Goal: Book appointment/travel/reservation

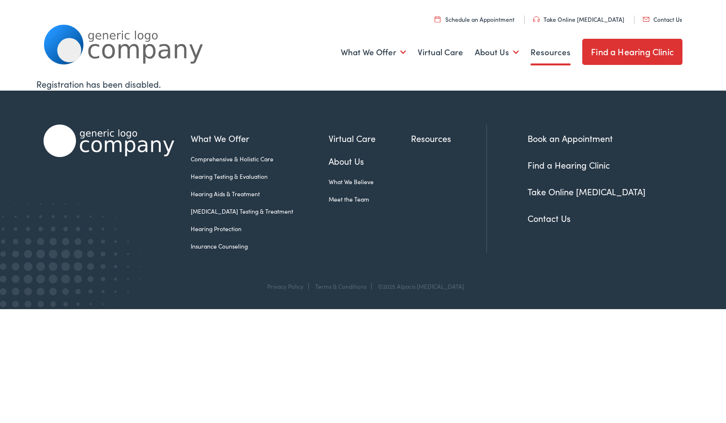
click at [542, 55] on link "Resources" at bounding box center [550, 52] width 40 height 36
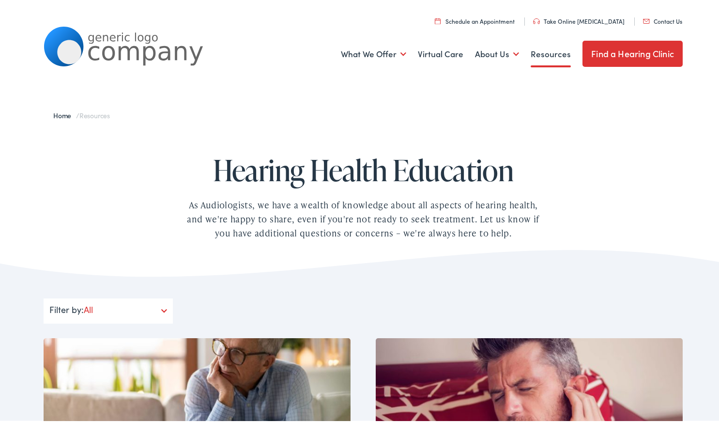
click at [628, 47] on link "Find a Hearing Clinic" at bounding box center [632, 52] width 100 height 26
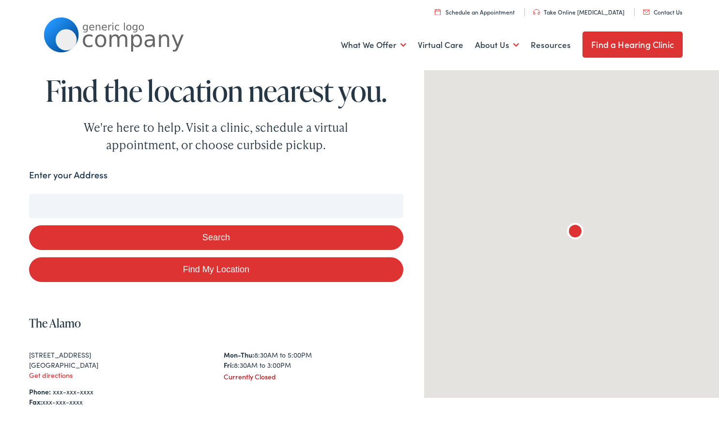
click at [234, 206] on input "Enter your Address" at bounding box center [216, 204] width 374 height 24
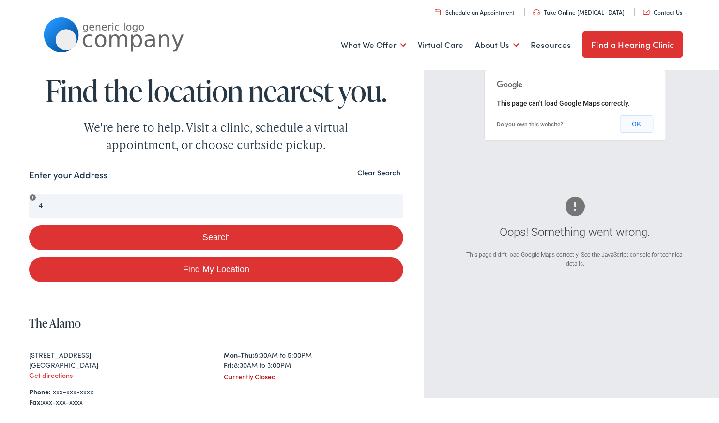
click at [638, 128] on button "OK" at bounding box center [636, 121] width 33 height 17
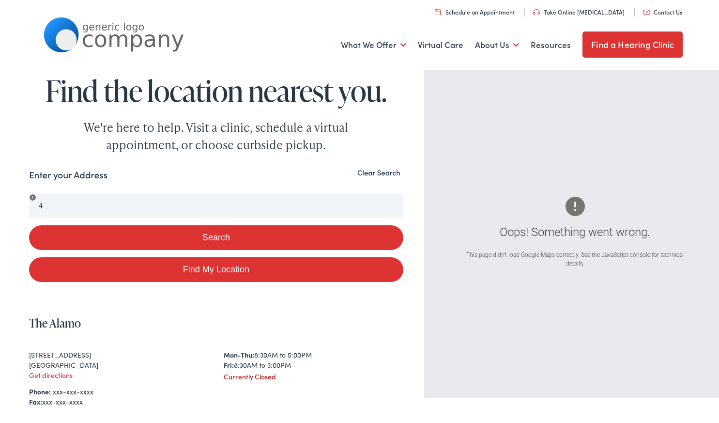
click at [208, 241] on button "Search" at bounding box center [216, 235] width 374 height 25
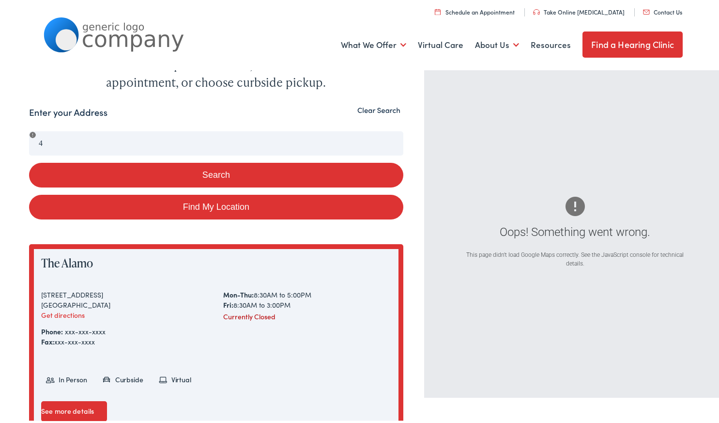
scroll to position [86, 0]
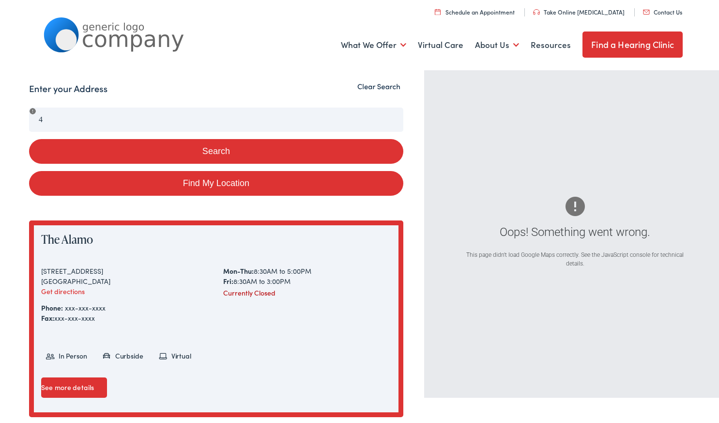
click at [90, 191] on link "Find My Location" at bounding box center [216, 181] width 374 height 25
type input "Sturgis, Michigan"
click at [175, 151] on button "Search" at bounding box center [216, 149] width 374 height 25
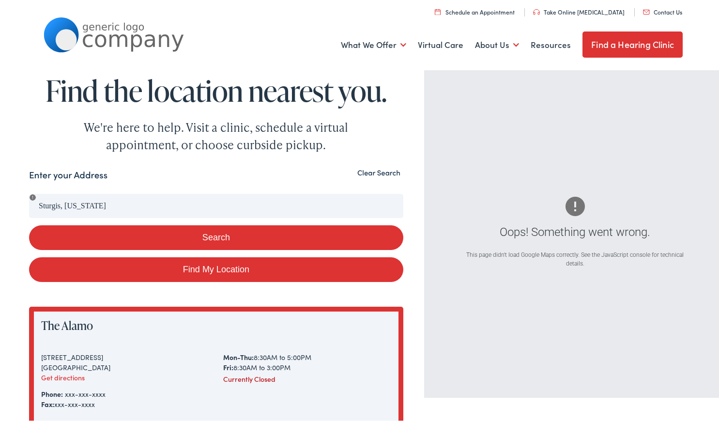
click at [617, 47] on link "Find a Hearing Clinic" at bounding box center [632, 43] width 100 height 26
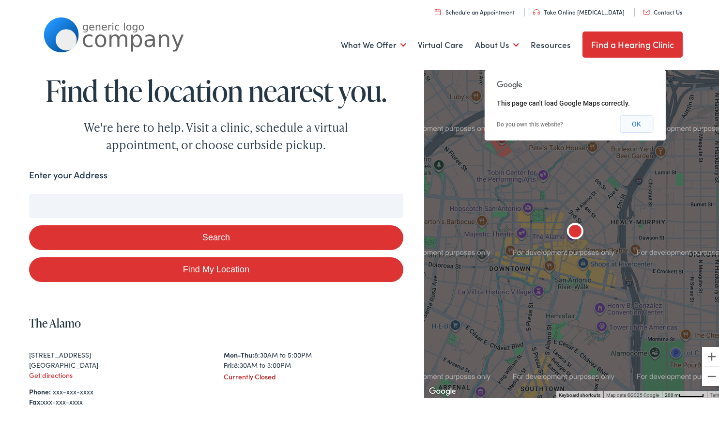
click at [635, 120] on button "OK" at bounding box center [636, 121] width 33 height 17
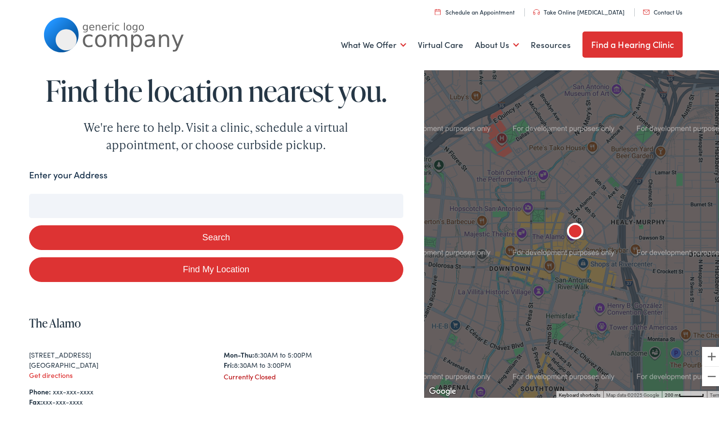
click at [219, 262] on link "Find My Location" at bounding box center [216, 267] width 374 height 25
type input "Sturgis, Michigan"
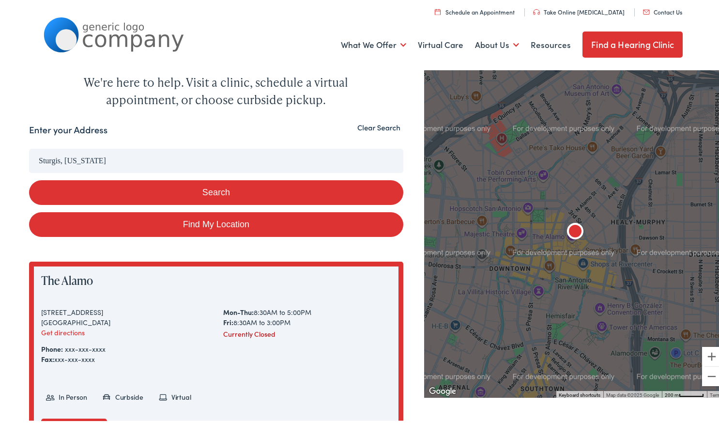
scroll to position [45, 0]
click at [240, 190] on button "Search" at bounding box center [216, 191] width 374 height 25
click at [170, 158] on input "Sturgis, Michigan" at bounding box center [216, 159] width 374 height 24
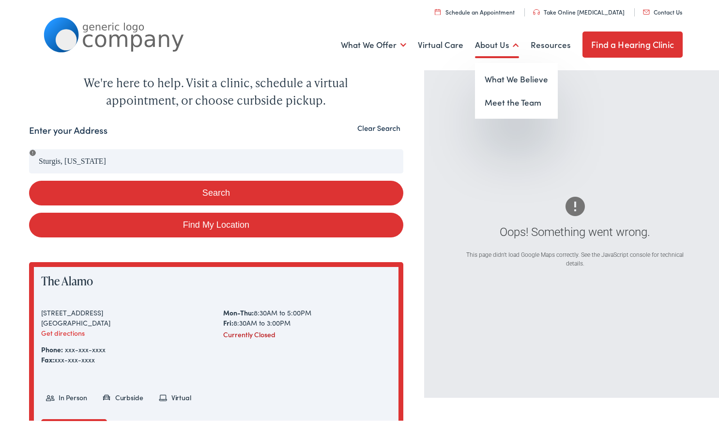
click at [482, 45] on link "About Us" at bounding box center [497, 43] width 44 height 36
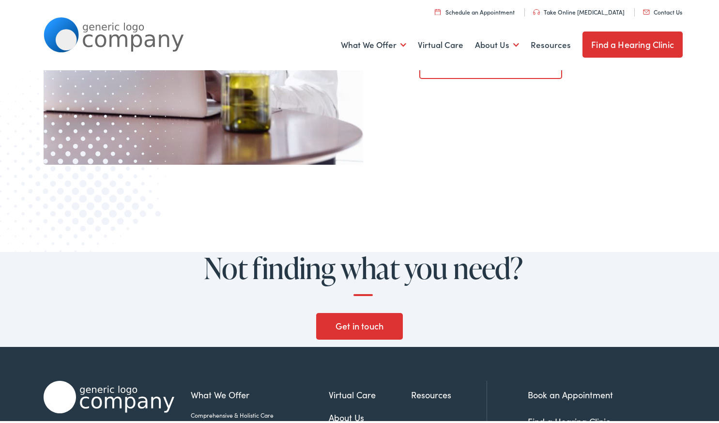
scroll to position [965, 0]
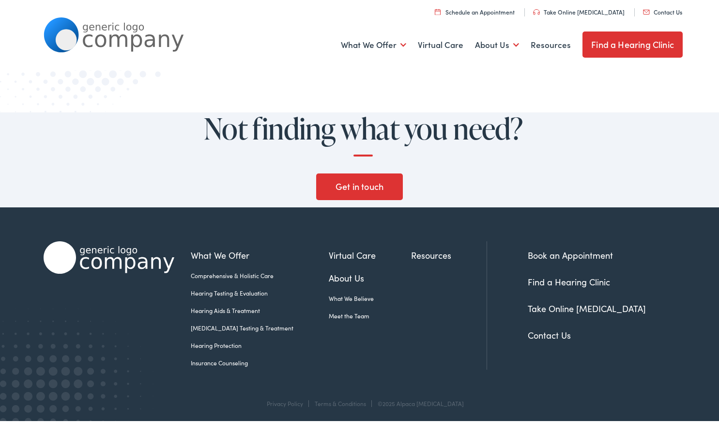
click at [543, 329] on link "Contact Us" at bounding box center [549, 333] width 43 height 12
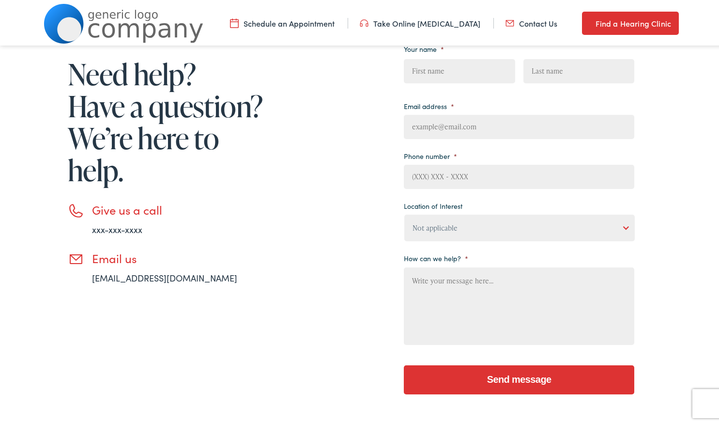
scroll to position [137, 0]
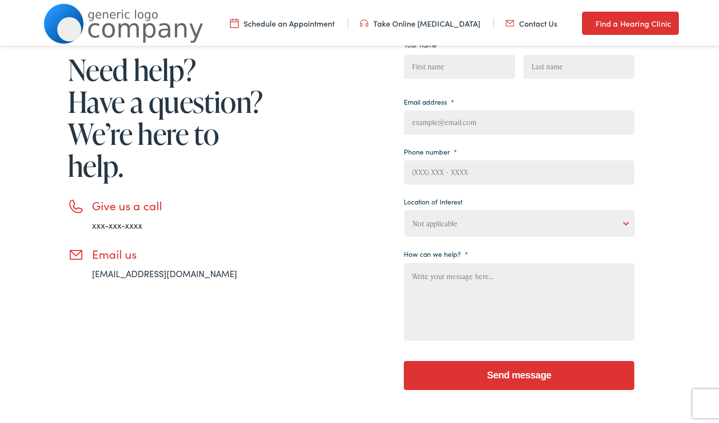
click at [502, 224] on select "Not applicable [PERSON_NAME] [MEDICAL_DATA], Seguin Estes [MEDICAL_DATA], San […" at bounding box center [519, 221] width 230 height 27
click at [346, 263] on div "Need help? Have a question? We’re here to help. Give us a call xxx-xxx-xxxx Ema…" at bounding box center [339, 214] width 590 height 372
click at [466, 223] on select "Not applicable [PERSON_NAME] [MEDICAL_DATA], Seguin Estes [MEDICAL_DATA], San […" at bounding box center [519, 221] width 230 height 27
click at [348, 276] on div "Need help? Have a question? We’re here to help. Give us a call xxx-xxx-xxxx Ema…" at bounding box center [339, 214] width 590 height 372
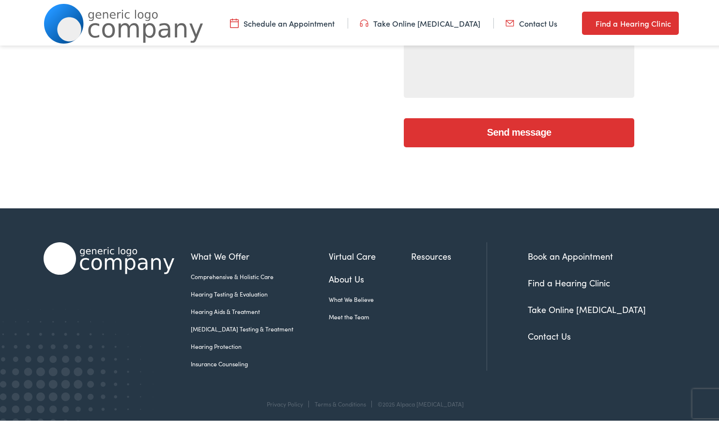
scroll to position [382, 0]
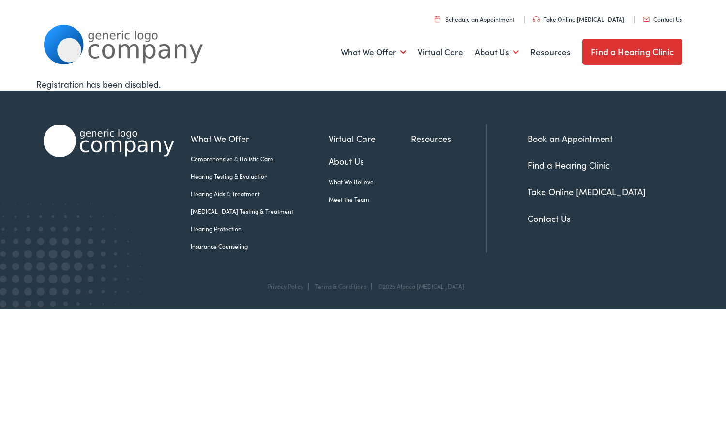
click at [554, 167] on link "Find a Hearing Clinic" at bounding box center [569, 165] width 82 height 12
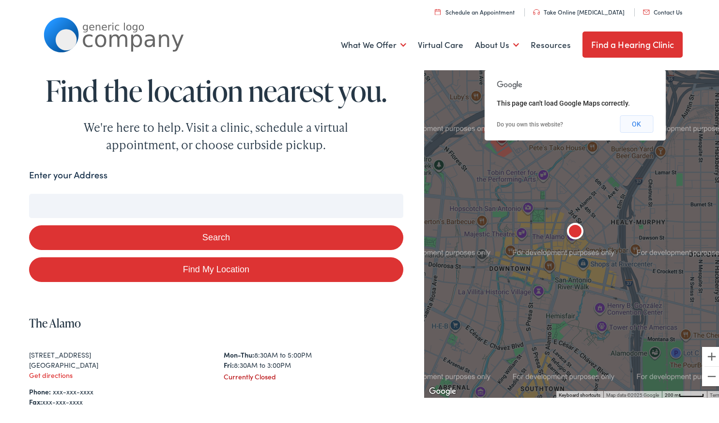
click at [634, 124] on button "OK" at bounding box center [636, 121] width 33 height 17
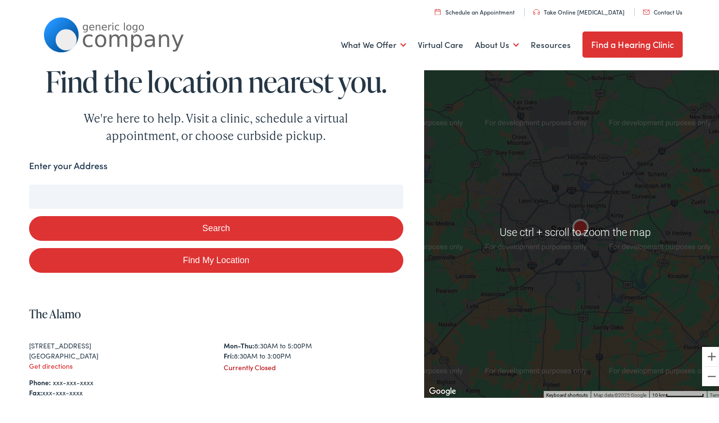
scroll to position [9, 0]
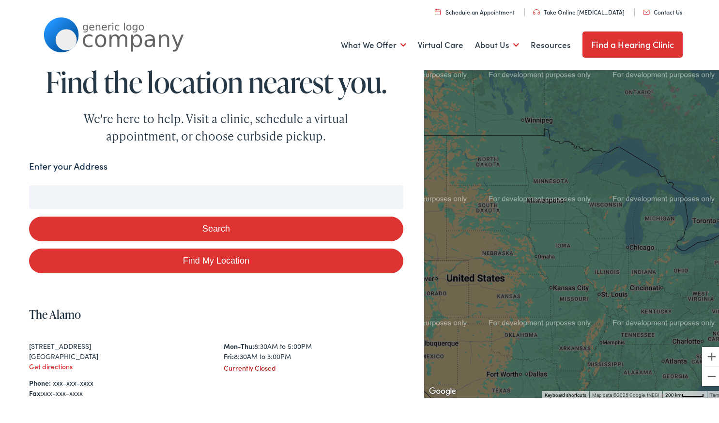
drag, startPoint x: 608, startPoint y: 145, endPoint x: 534, endPoint y: 340, distance: 209.1
click at [534, 340] on div at bounding box center [575, 230] width 302 height 330
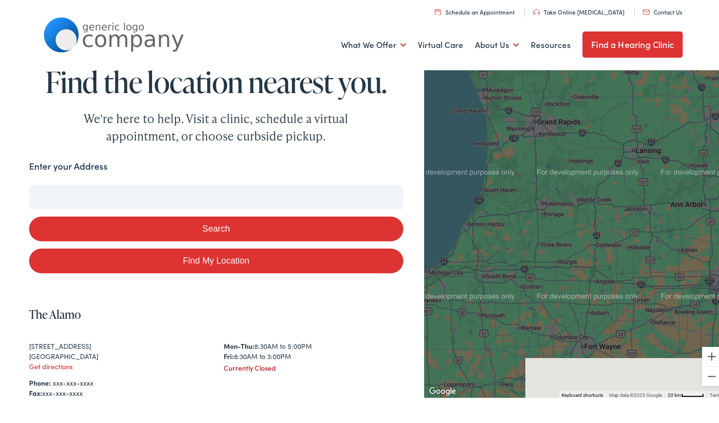
drag, startPoint x: 559, startPoint y: 309, endPoint x: 555, endPoint y: 238, distance: 71.7
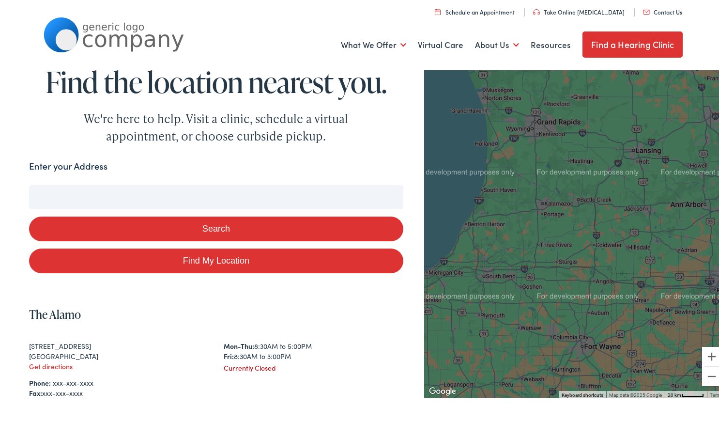
click at [555, 238] on div at bounding box center [575, 230] width 302 height 330
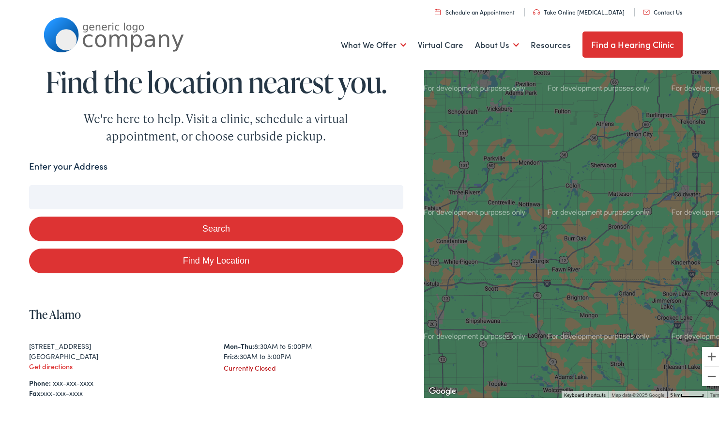
click at [534, 261] on div at bounding box center [575, 230] width 302 height 330
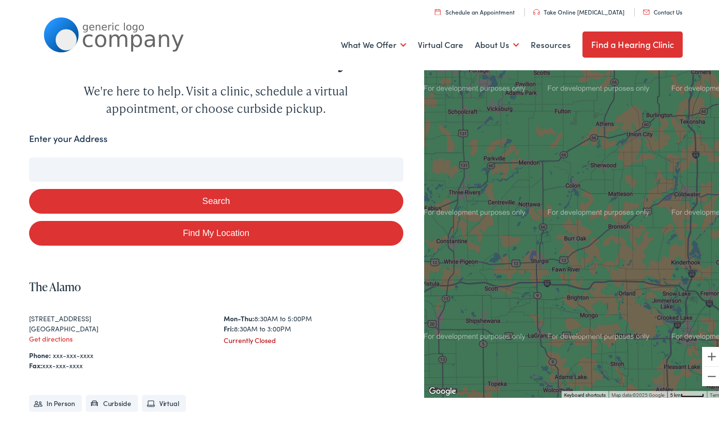
scroll to position [0, 0]
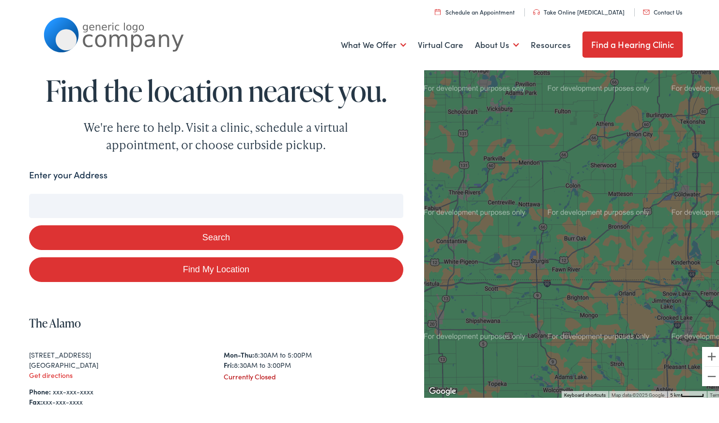
click at [240, 196] on input "Enter your Address" at bounding box center [216, 204] width 374 height 24
type input "S"
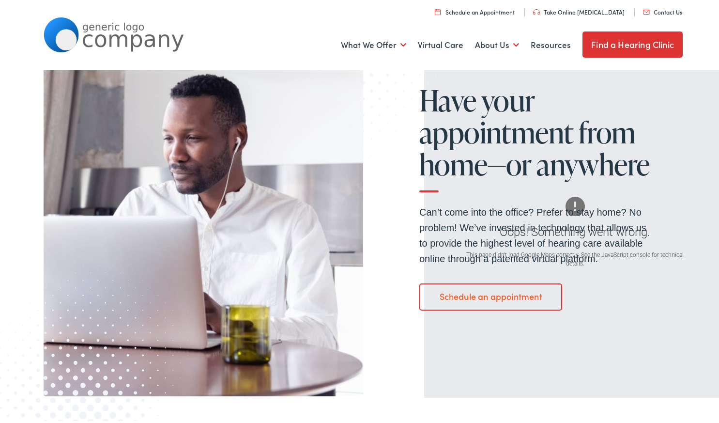
scroll to position [599, 0]
click at [469, 299] on link "Schedule an appointment" at bounding box center [490, 295] width 143 height 27
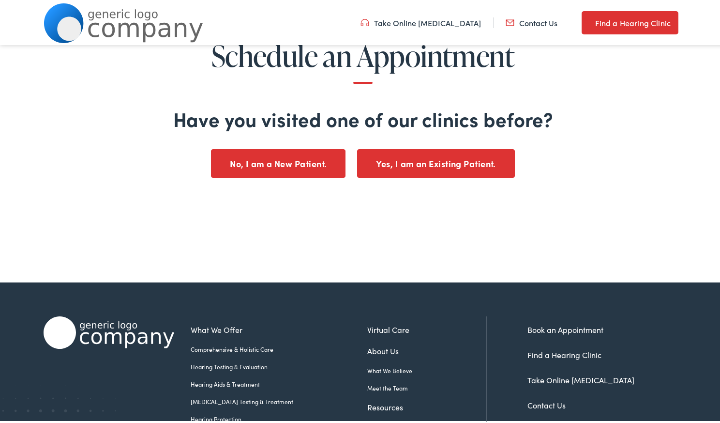
scroll to position [127, 0]
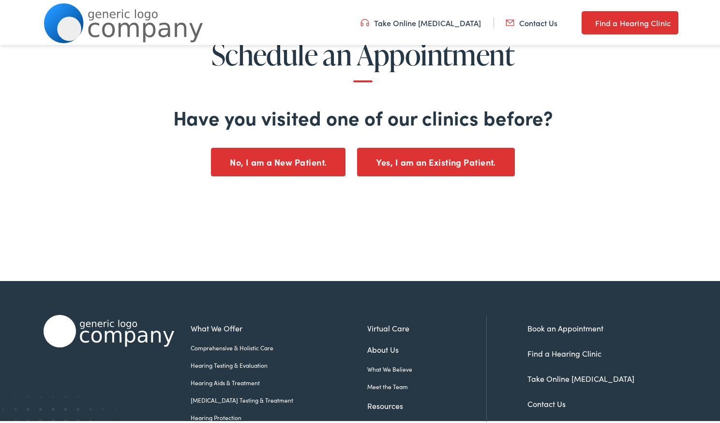
click at [297, 160] on button "No, I am a New Patient." at bounding box center [278, 160] width 135 height 29
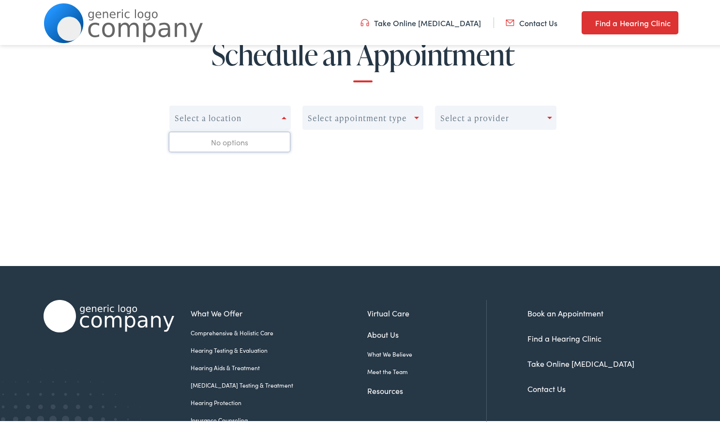
click at [262, 119] on div "Select a location" at bounding box center [226, 116] width 112 height 14
click at [247, 117] on div "Select a location" at bounding box center [226, 116] width 112 height 14
click at [340, 112] on div "Select appointment type" at bounding box center [357, 116] width 99 height 9
click at [475, 112] on div "Select a provider" at bounding box center [474, 116] width 69 height 9
click at [435, 162] on div "Select a location Select appointment type 0 results available. Use Up and Down …" at bounding box center [362, 135] width 387 height 63
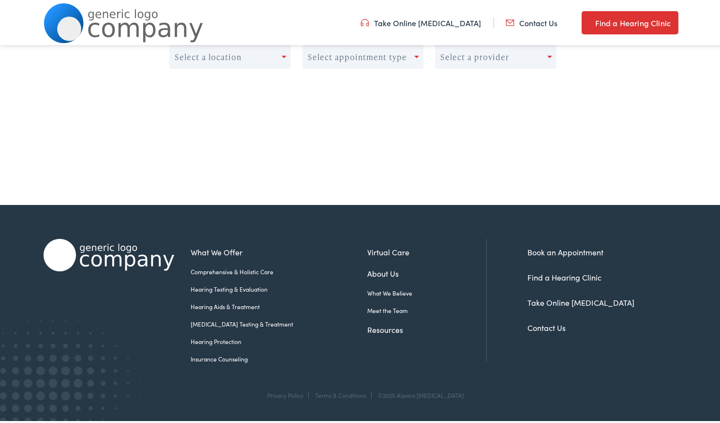
scroll to position [189, 0]
